Goal: Task Accomplishment & Management: Manage account settings

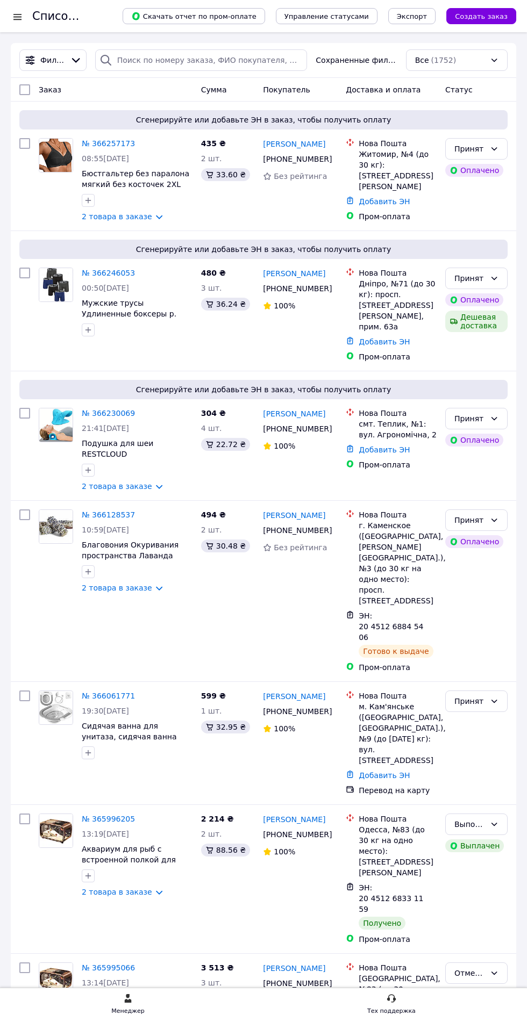
click at [505, 259] on div "Сгенерируйте или добавьте ЭН в заказ, чтобы получить оплату" at bounding box center [263, 249] width 488 height 19
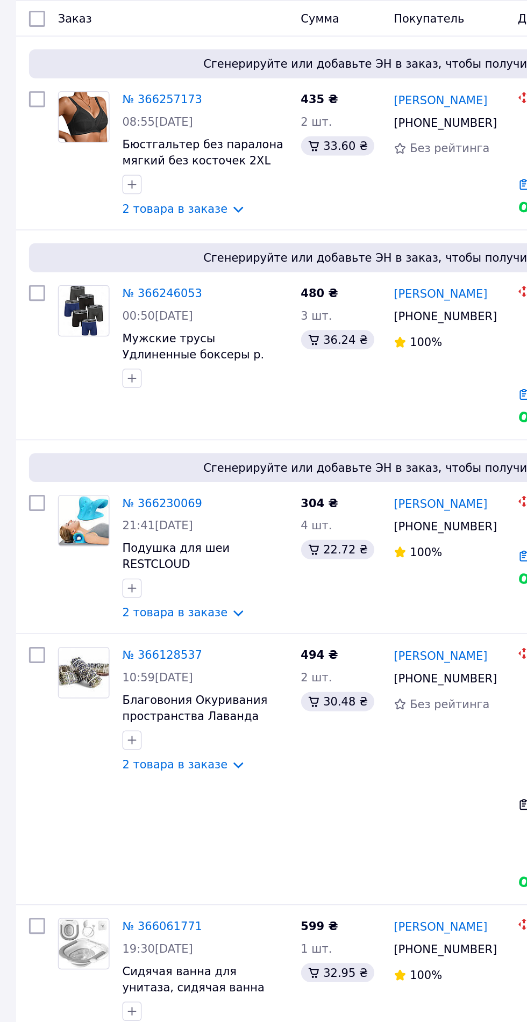
click at [104, 418] on link "№ 366230069" at bounding box center [108, 413] width 53 height 9
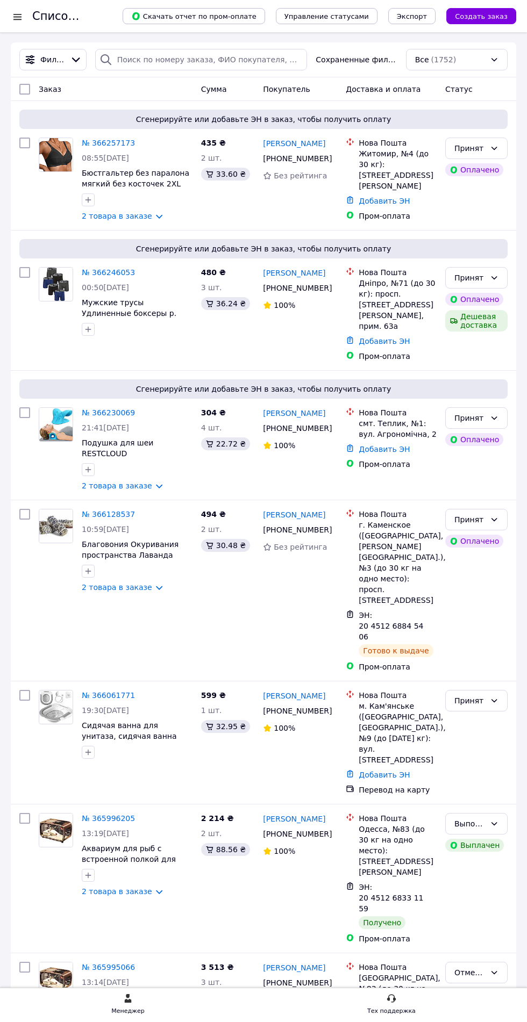
scroll to position [1, 0]
click at [124, 714] on span "19:30[DATE]" at bounding box center [105, 710] width 47 height 9
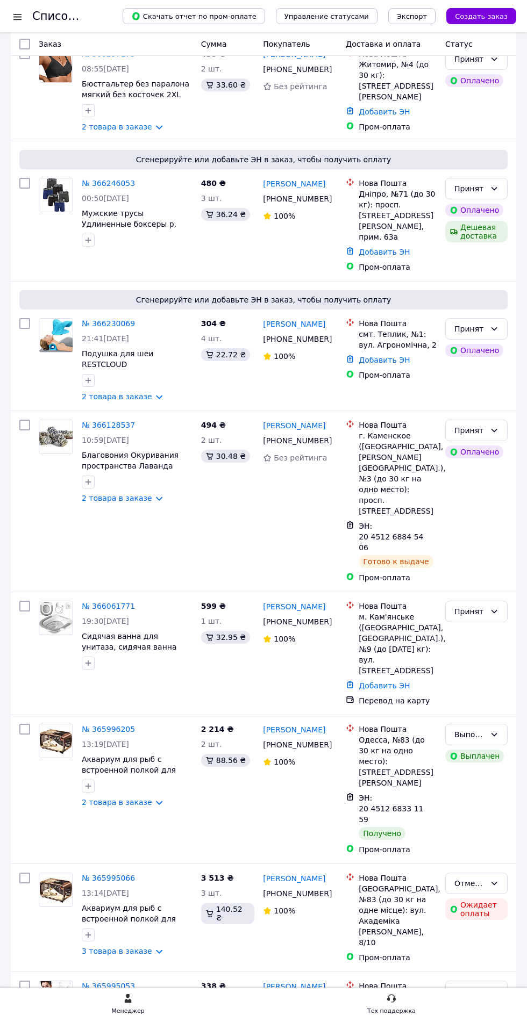
scroll to position [90, 0]
click at [102, 610] on link "№ 366061771" at bounding box center [108, 605] width 53 height 9
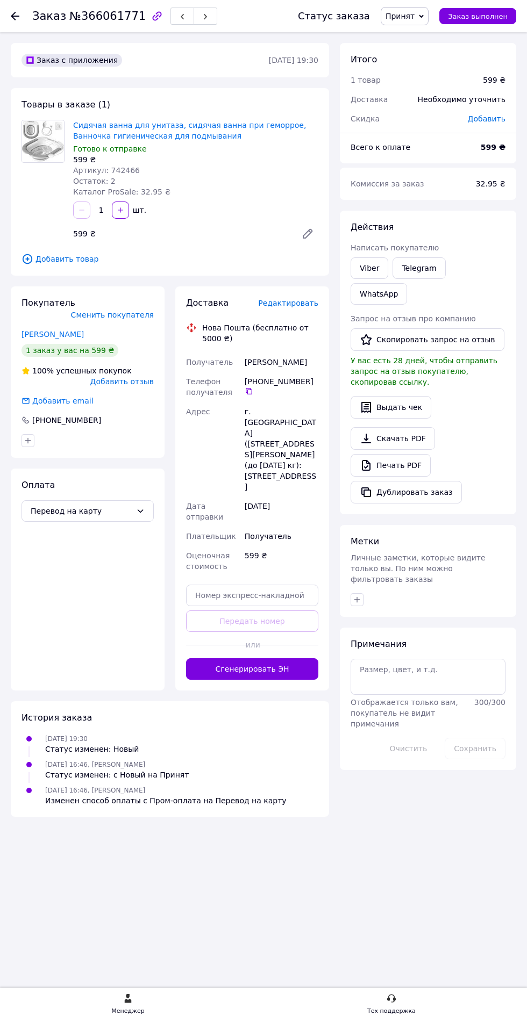
click at [290, 302] on span "Редактировать" at bounding box center [288, 303] width 60 height 9
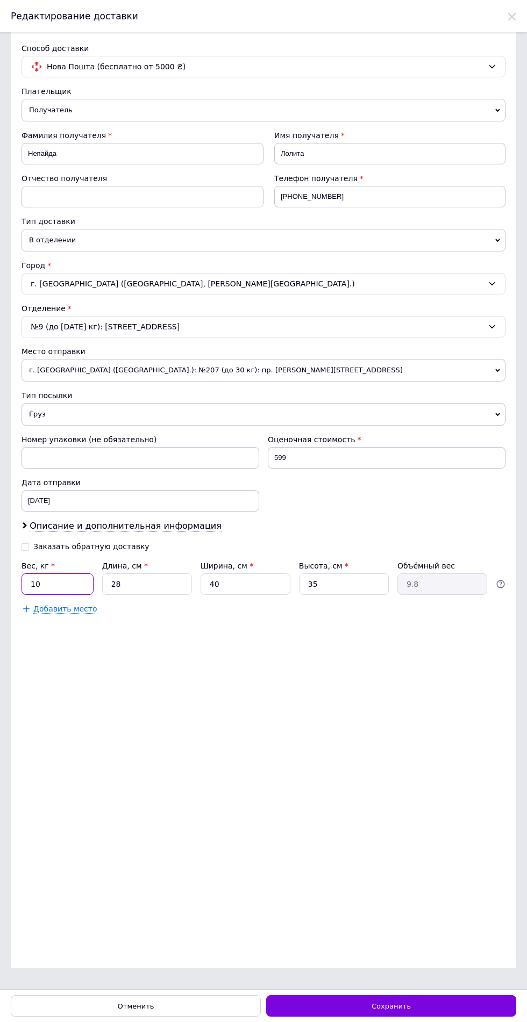
click at [66, 590] on input "10" at bounding box center [57, 583] width 72 height 21
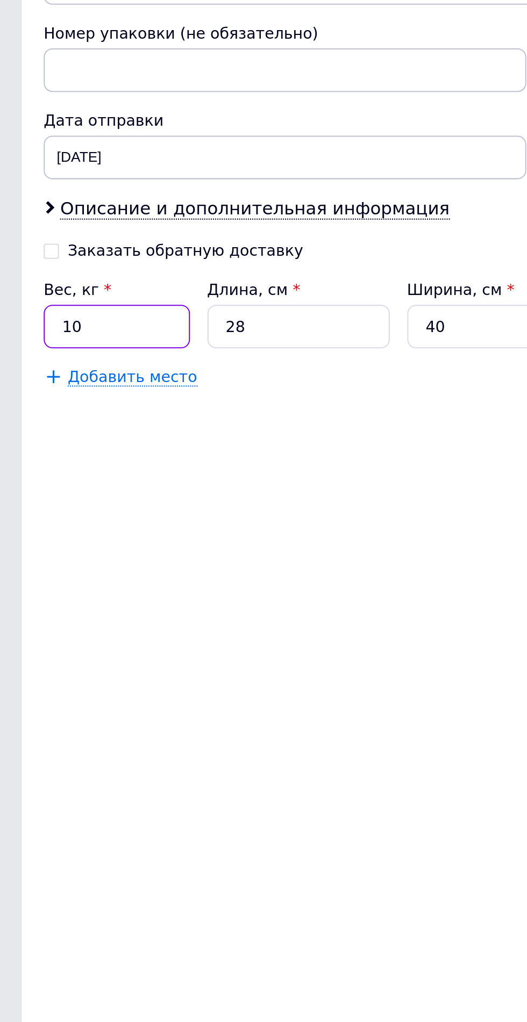
type input "1"
type input "4"
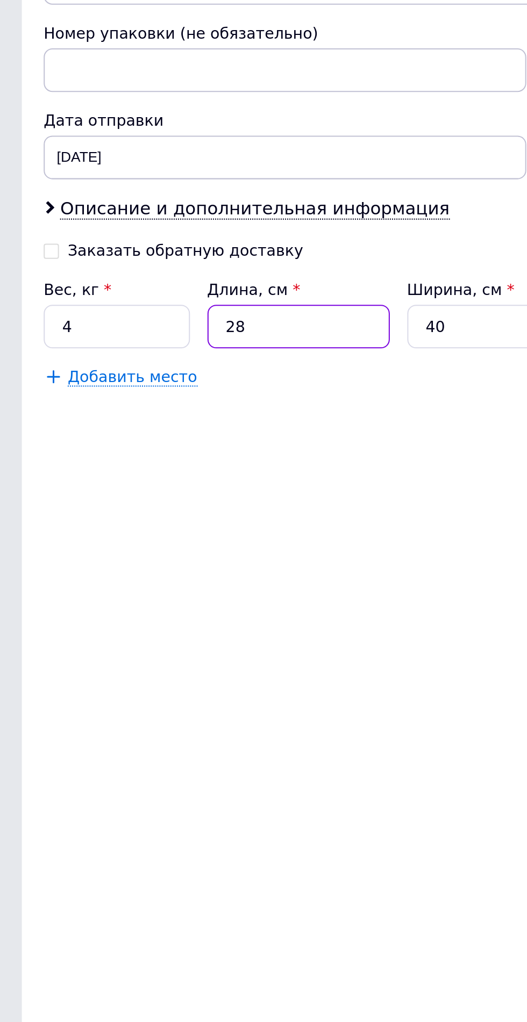
click at [147, 592] on input "28" at bounding box center [147, 583] width 90 height 21
type input "2"
type input "0.7"
type input "2"
type input "0.7"
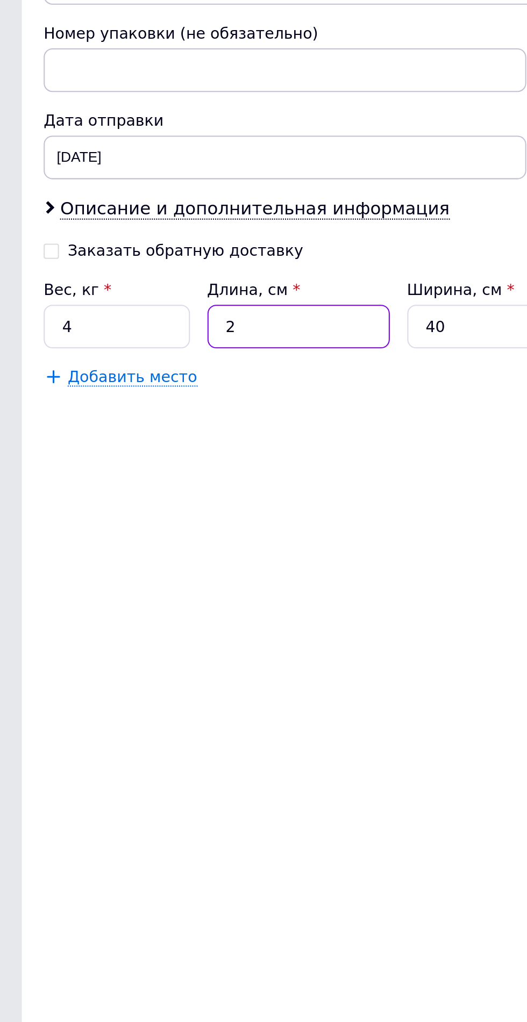
type input "20"
type input "7"
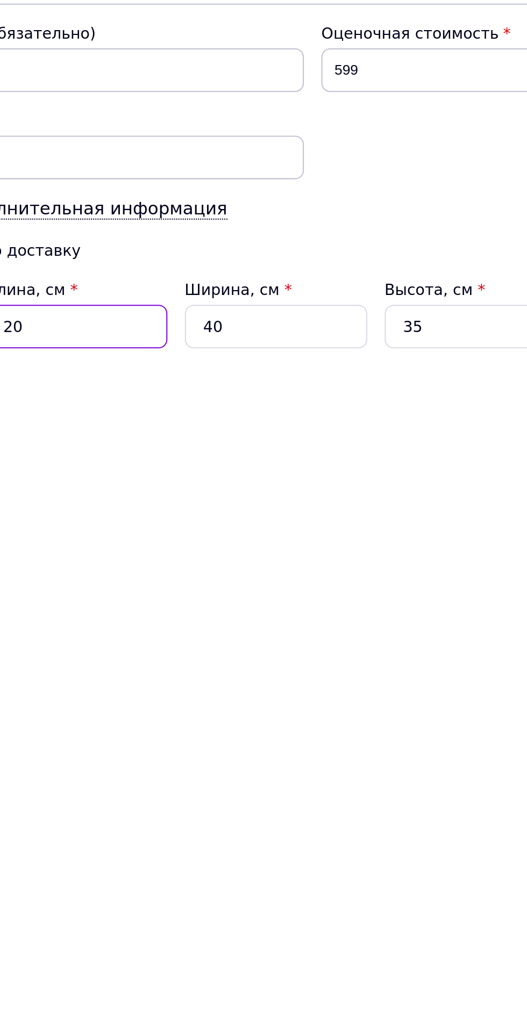
type input "20"
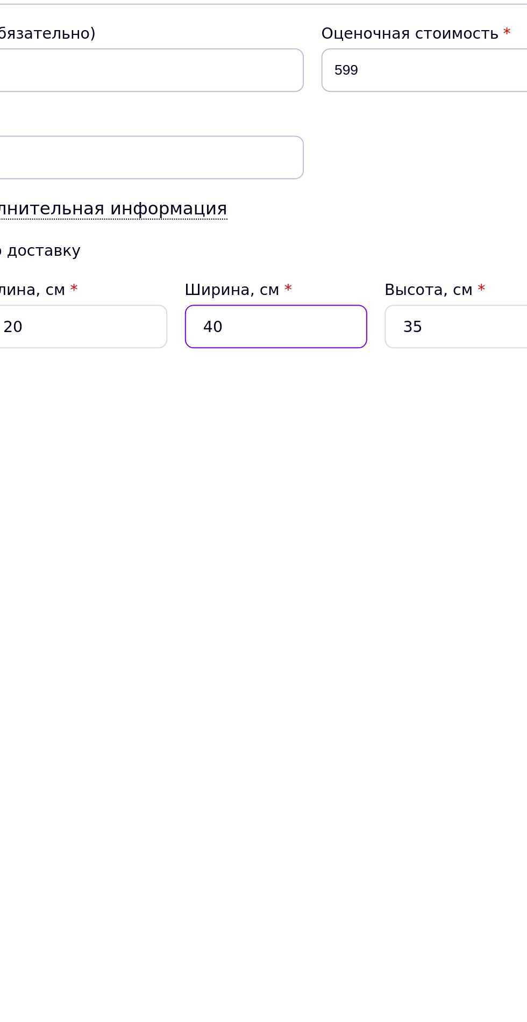
click at [241, 595] on input "40" at bounding box center [245, 583] width 90 height 21
type input "4"
type input "0.7"
type input "2"
type input "0.35"
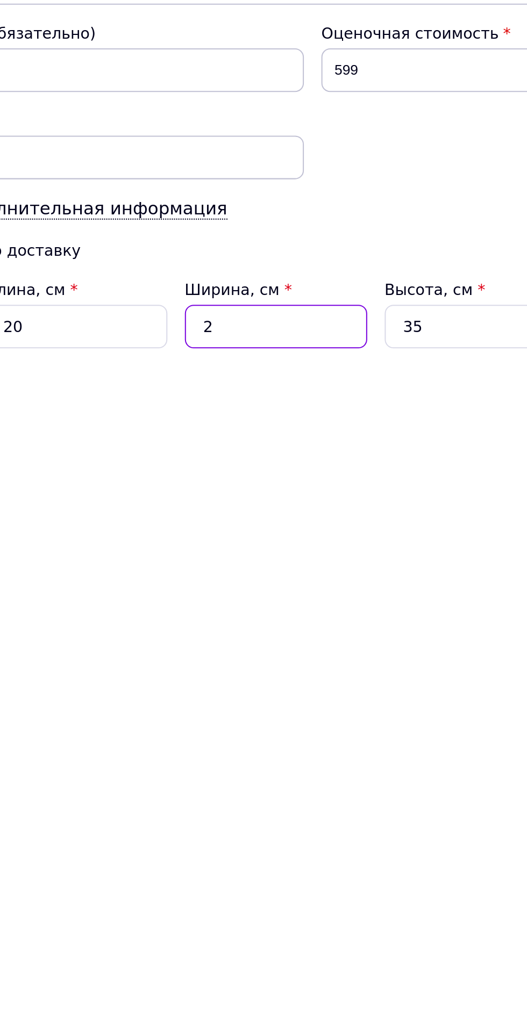
type input "20"
type input "3.5"
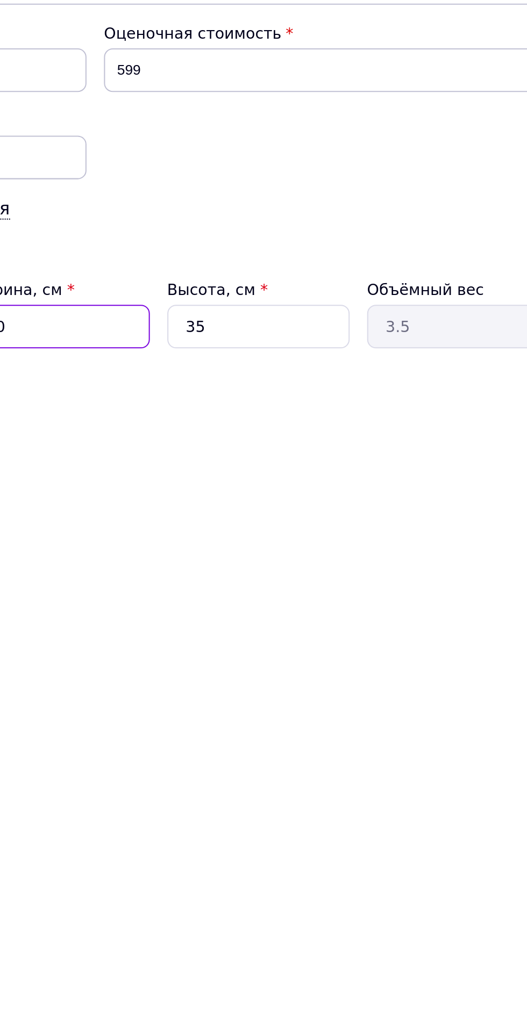
type input "20"
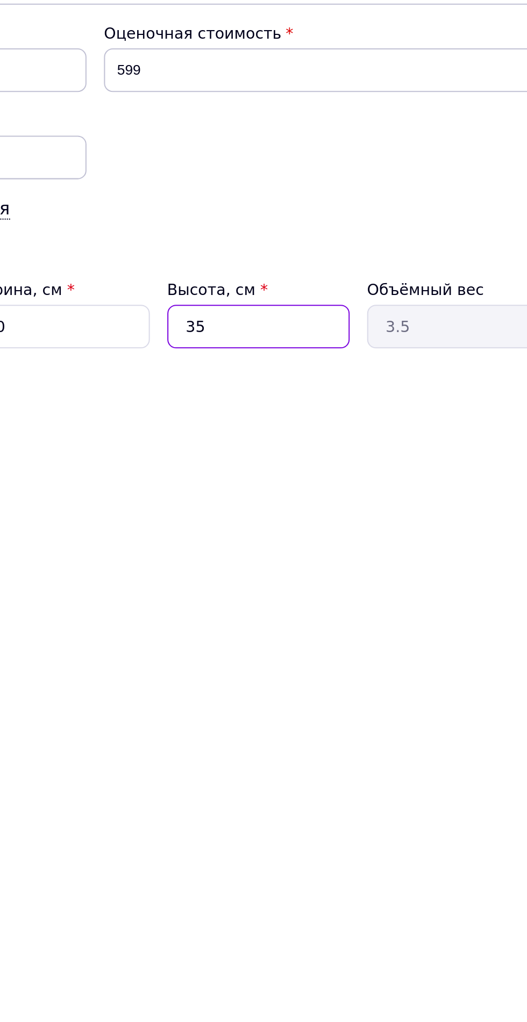
click at [367, 593] on input "35" at bounding box center [344, 583] width 90 height 21
type input "3"
type input "0.3"
type input "4"
type input "0.4"
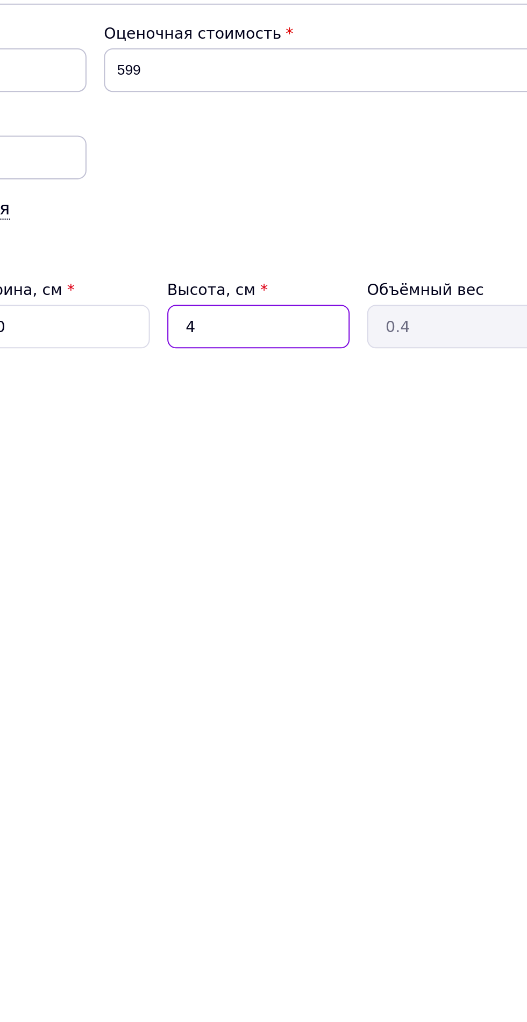
type input "40"
type input "4"
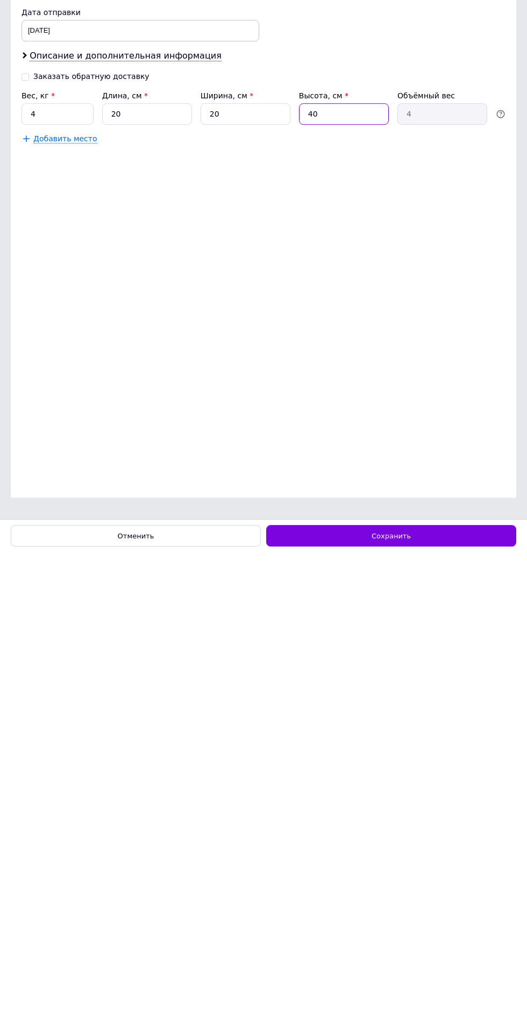
type input "40"
click at [424, 1005] on div "Сохранить" at bounding box center [391, 1005] width 250 height 21
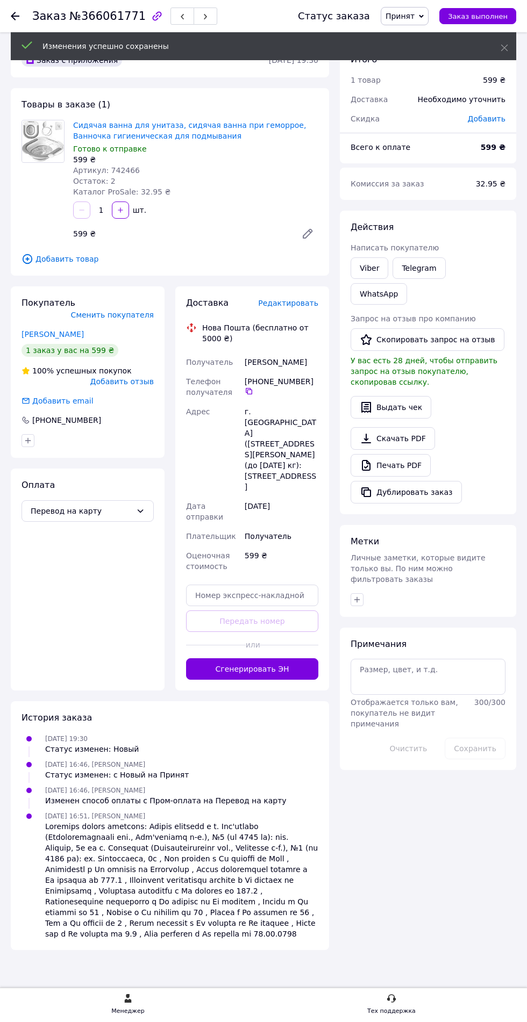
click at [256, 658] on button "Сгенерировать ЭН" at bounding box center [252, 668] width 132 height 21
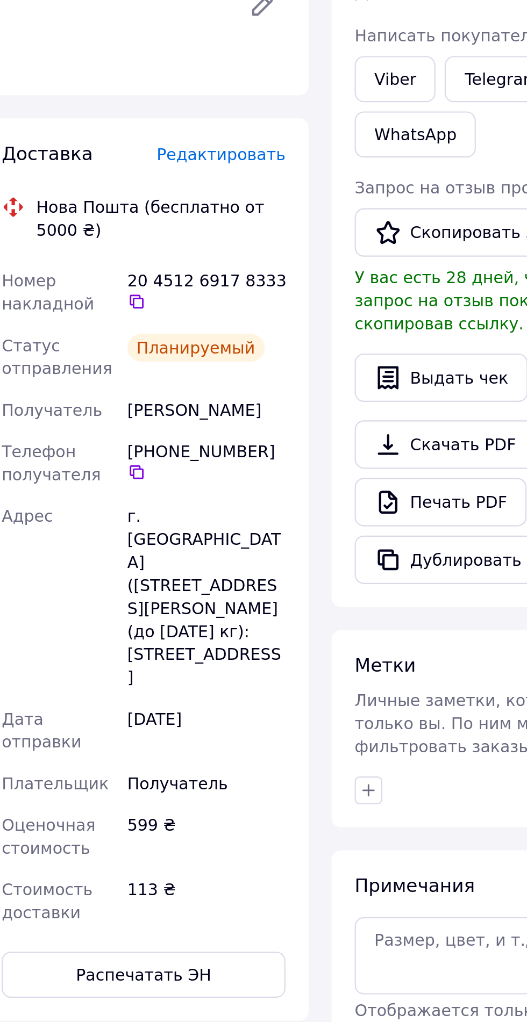
scroll to position [10, 0]
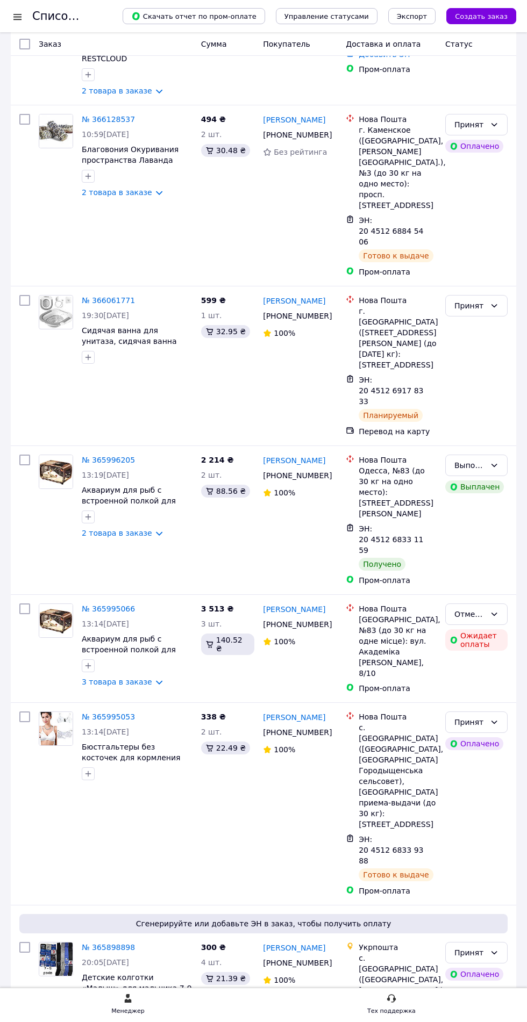
scroll to position [397, 0]
click at [104, 440] on div "№ 366061771 19:30[DATE] Сидячая ванна для унитаза, сидячая ванна при геморрое, …" at bounding box center [115, 365] width 162 height 150
click at [102, 440] on div "№ 366061771 19:30[DATE] Сидячая ванна для унитаза, сидячая ванна при геморрое, …" at bounding box center [115, 365] width 162 height 150
click at [102, 463] on link "№ 365996205" at bounding box center [108, 459] width 53 height 9
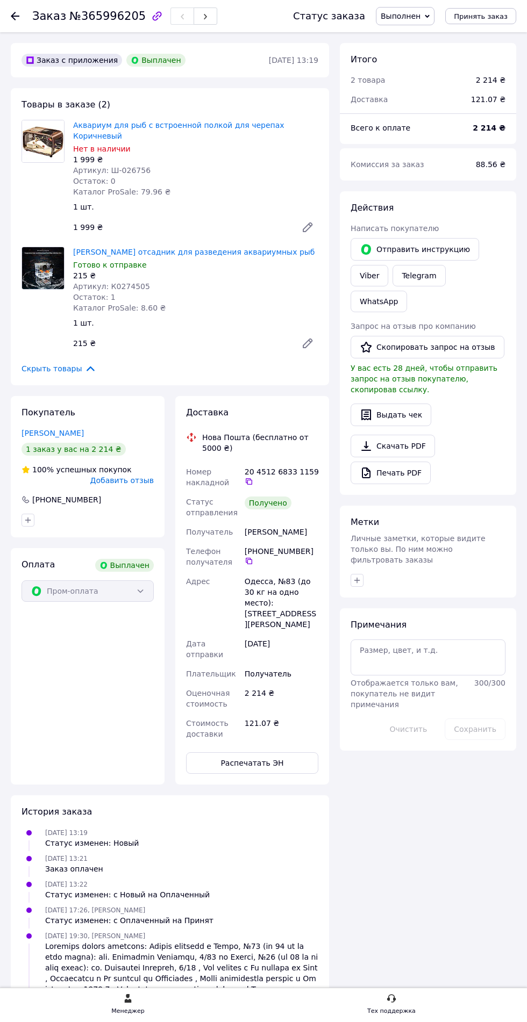
scroll to position [174, 0]
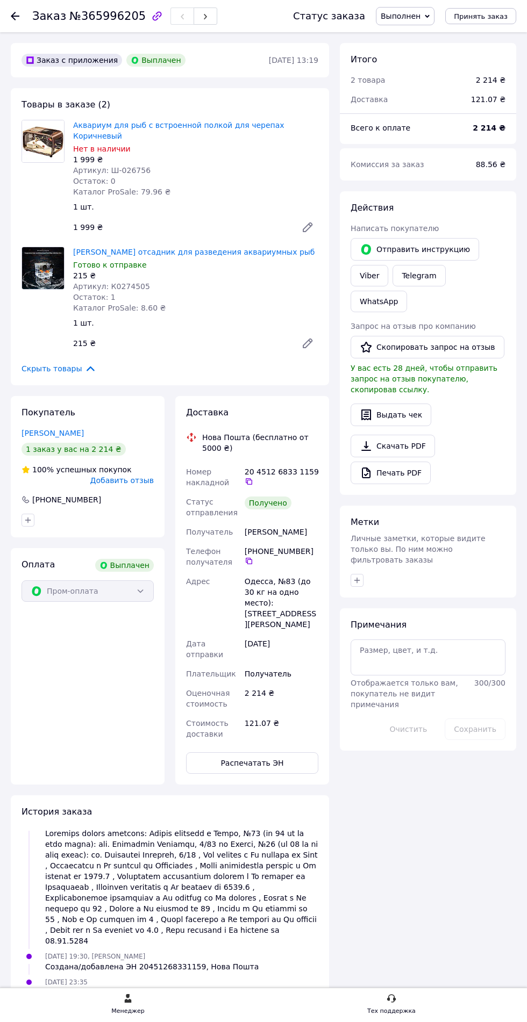
click at [370, 273] on link "Viber" at bounding box center [369, 275] width 38 height 21
click at [15, 16] on use at bounding box center [15, 16] width 9 height 9
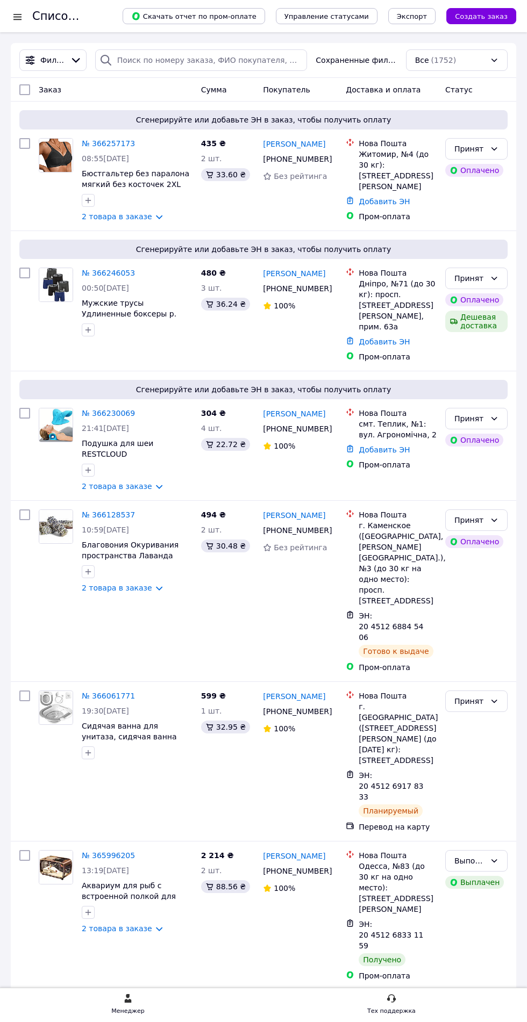
click at [17, 16] on div at bounding box center [17, 16] width 13 height 11
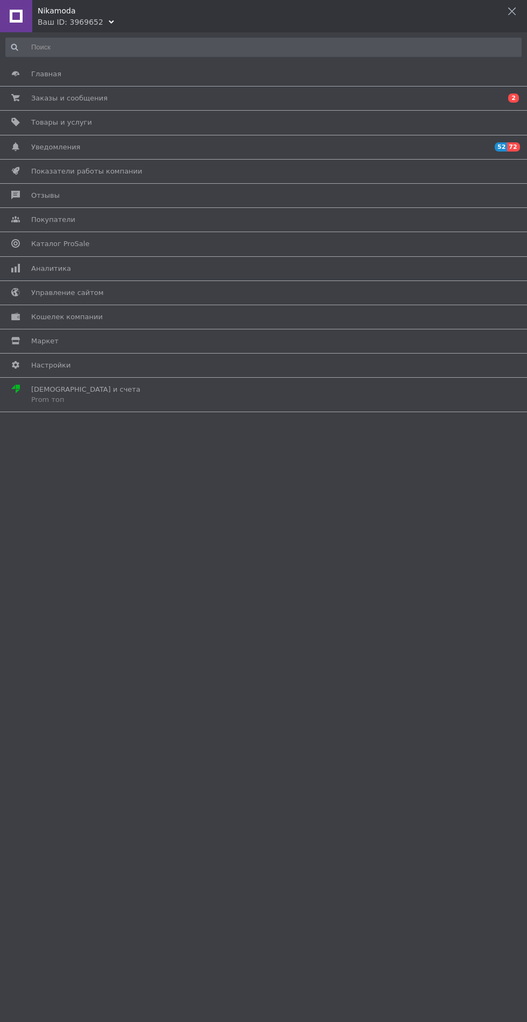
click at [107, 11] on div "Nikamoda" at bounding box center [282, 8] width 489 height 16
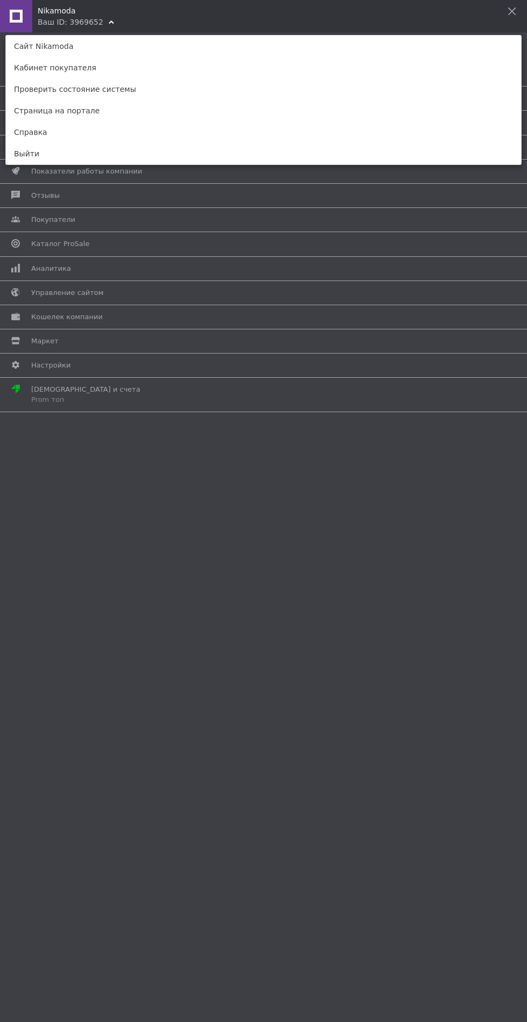
click at [117, 45] on link "Сайт Nikamoda" at bounding box center [263, 45] width 515 height 21
click at [347, 613] on div "Главная Заказы и сообщения 0 2 Товары и услуги Уведомления 52 72 Показатели раб…" at bounding box center [263, 527] width 527 height 990
click at [512, 11] on use at bounding box center [512, 12] width 8 height 8
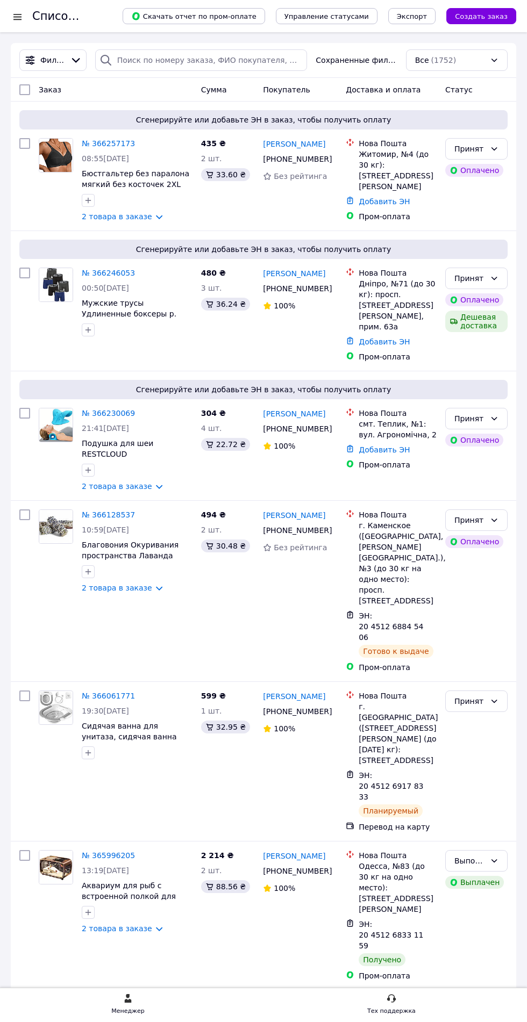
click at [497, 21] on button "Создать заказ" at bounding box center [481, 16] width 70 height 16
